Goal: Task Accomplishment & Management: Use online tool/utility

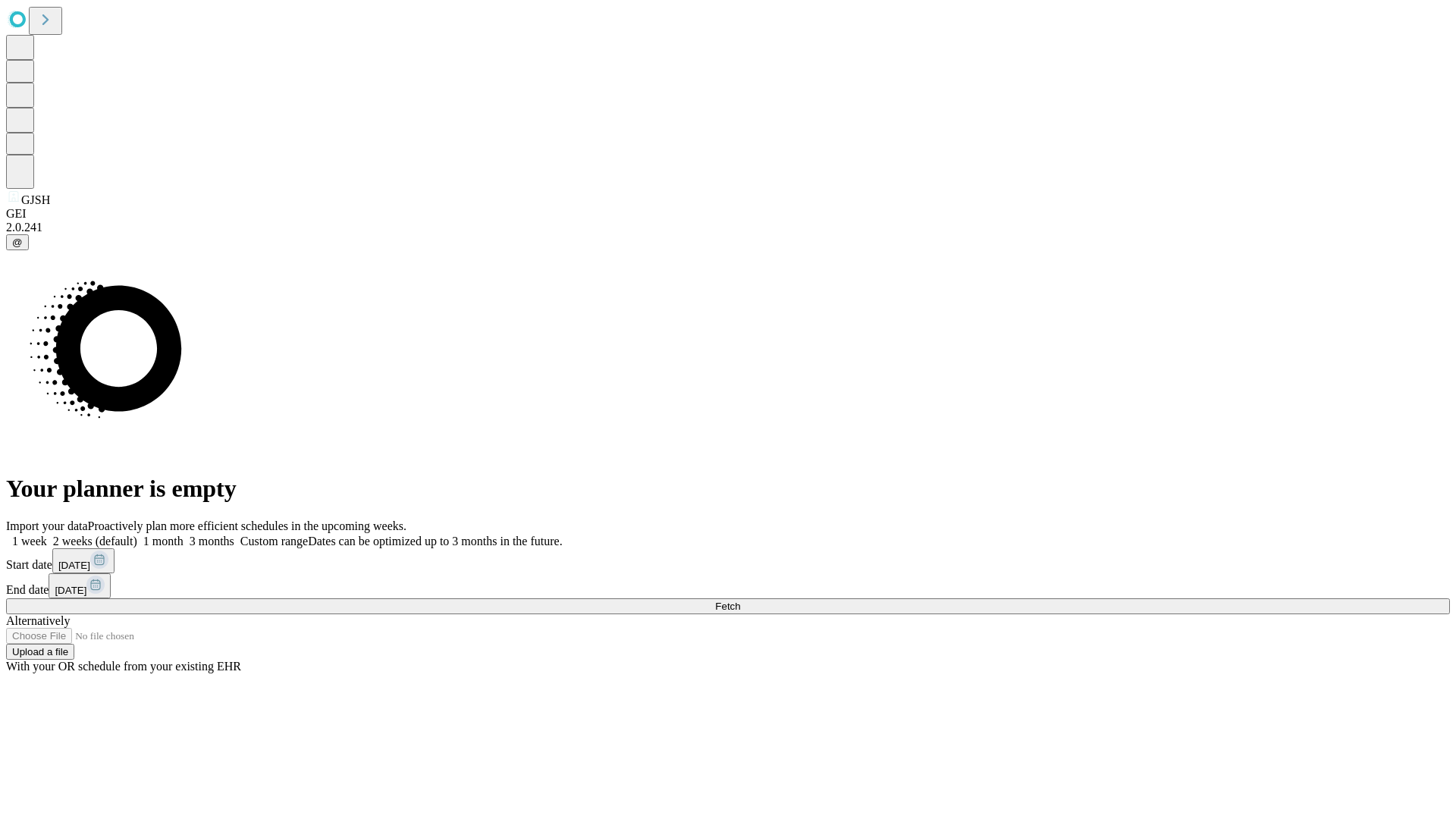
click at [740, 600] on span "Fetch" at bounding box center [728, 606] width 25 height 12
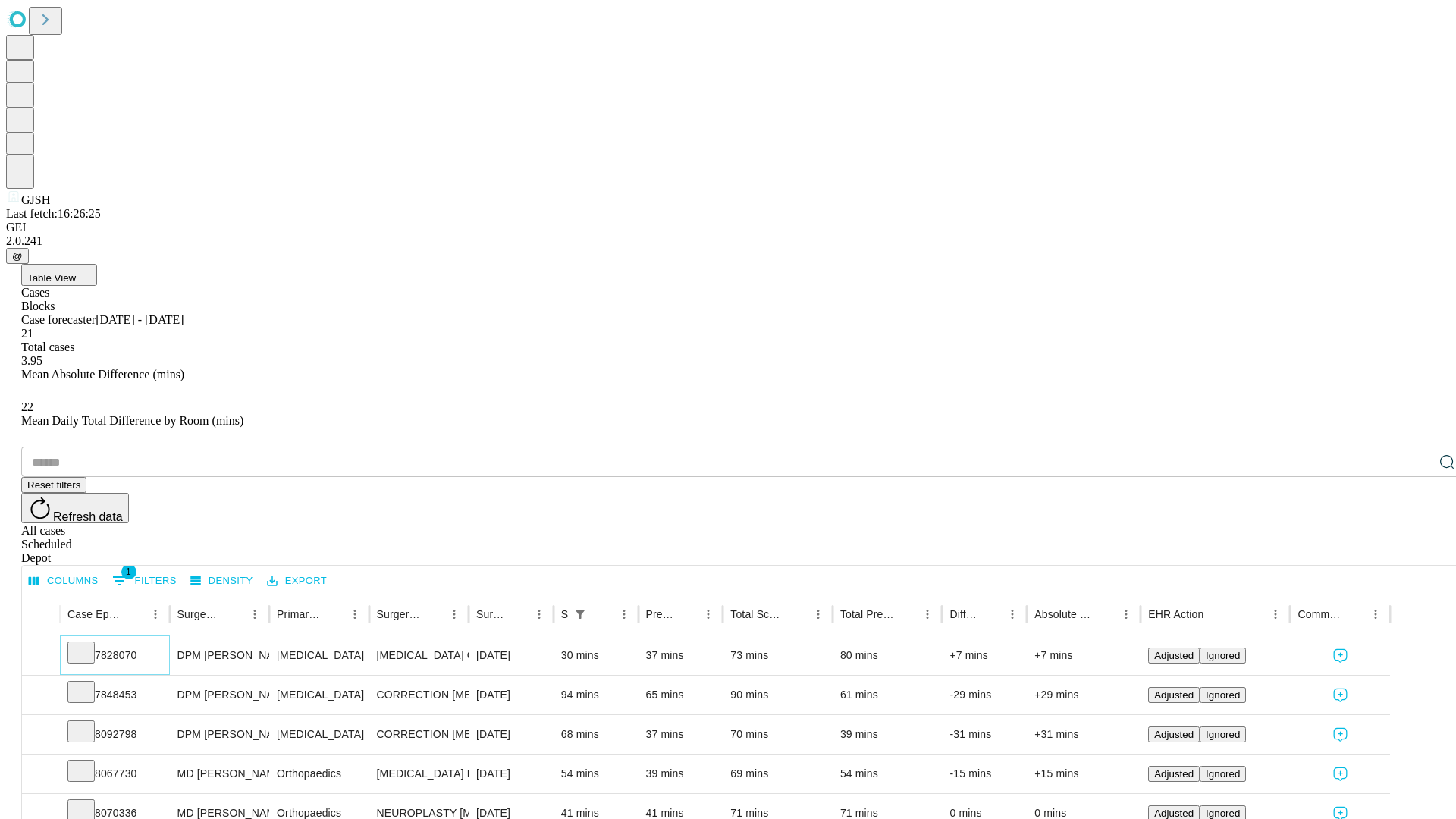
click at [88, 643] on icon at bounding box center [82, 651] width 15 height 15
